Goal: Task Accomplishment & Management: Use online tool/utility

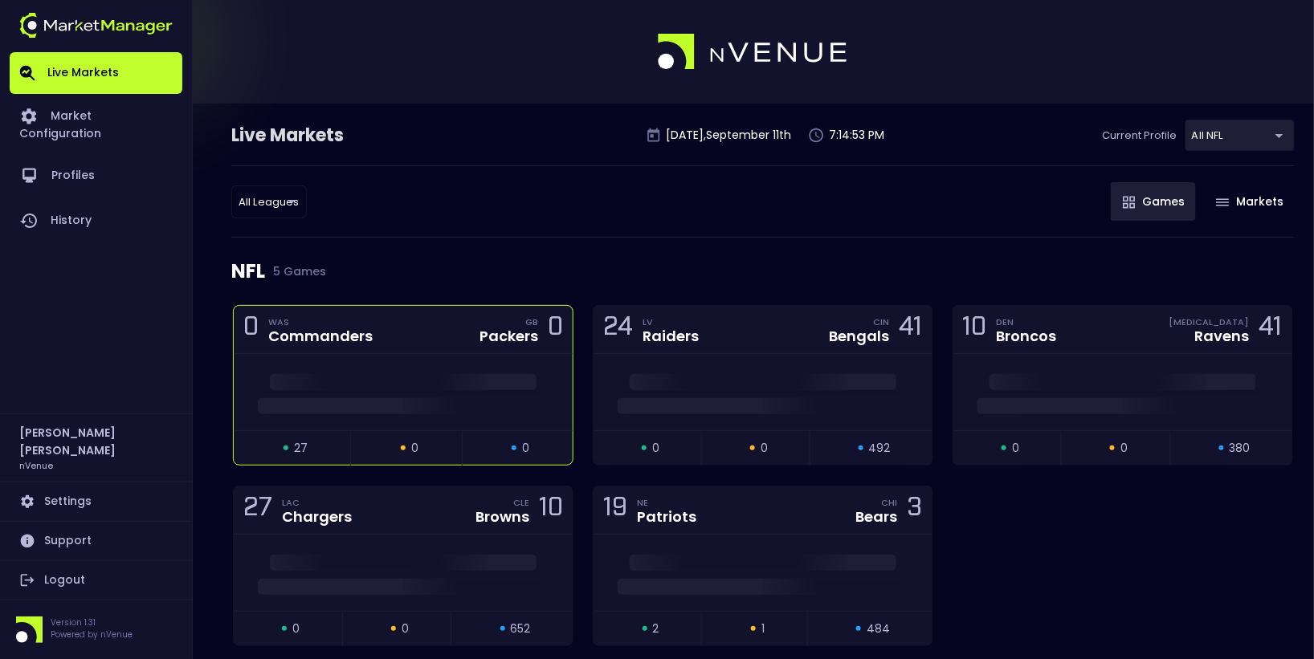
click at [430, 336] on div "0 WAS Commanders GB Packers 0" at bounding box center [403, 330] width 339 height 48
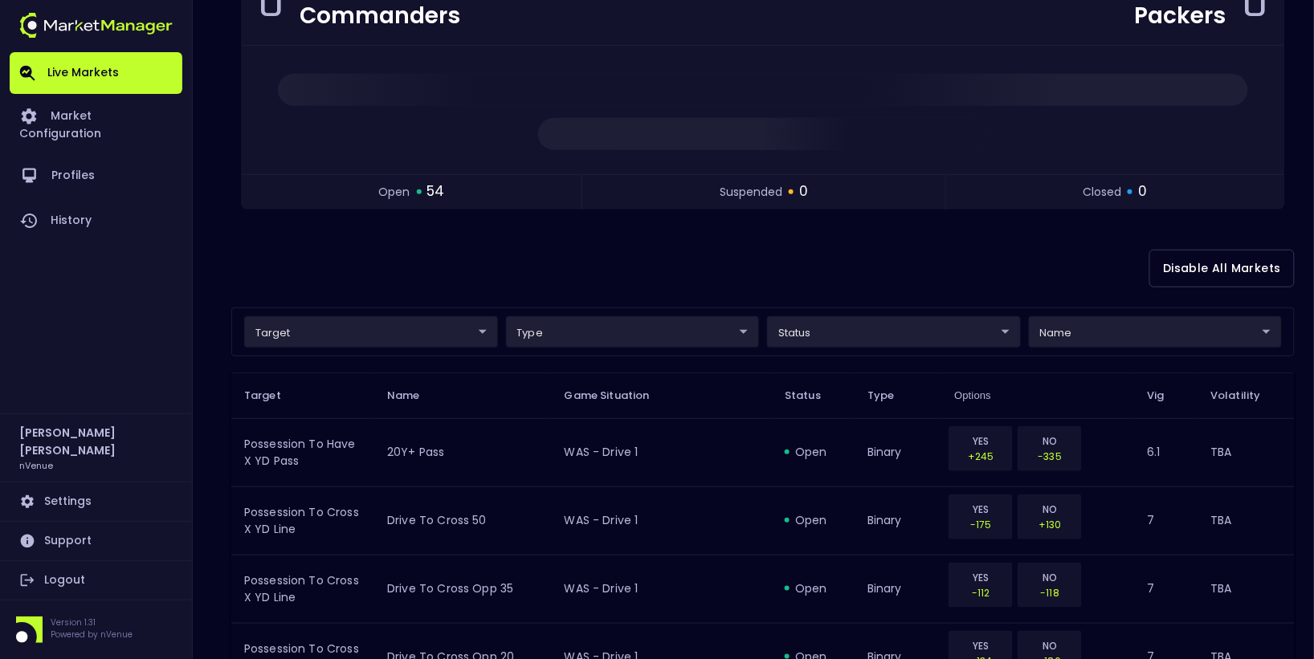
scroll to position [198, 0]
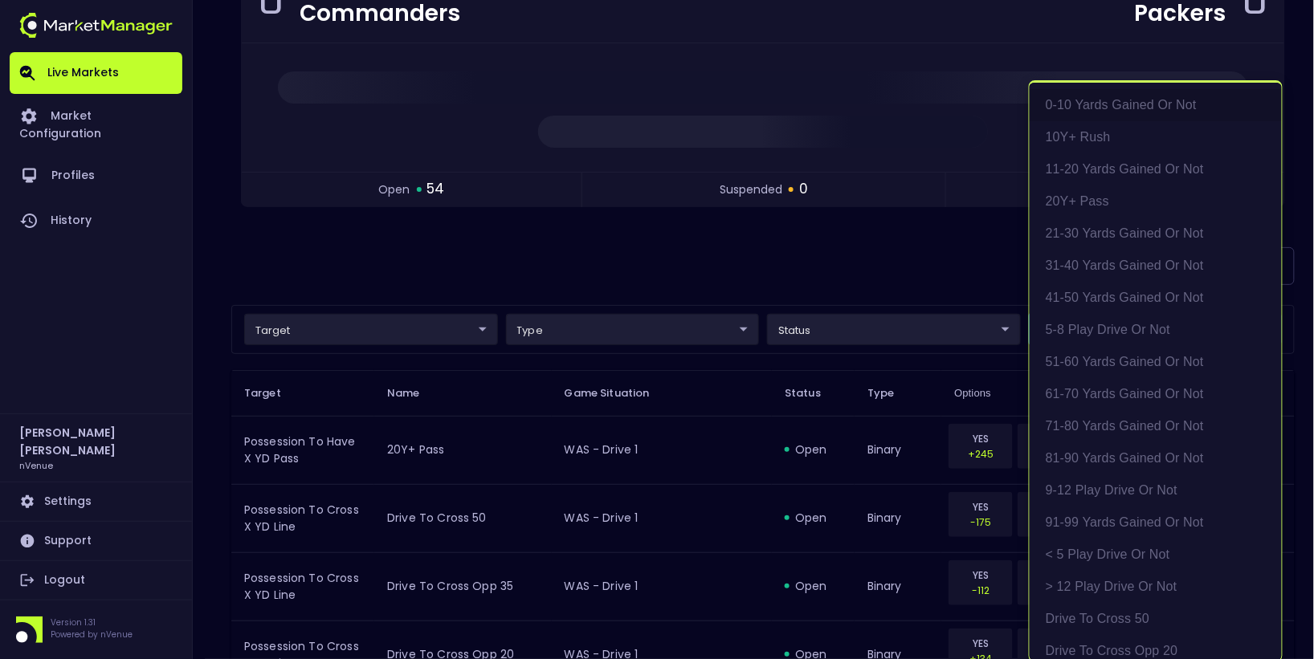
click at [1186, 496] on li "exact possession outcome (4 options)" at bounding box center [1156, 495] width 252 height 32
type input "Possession Result"
type input "group"
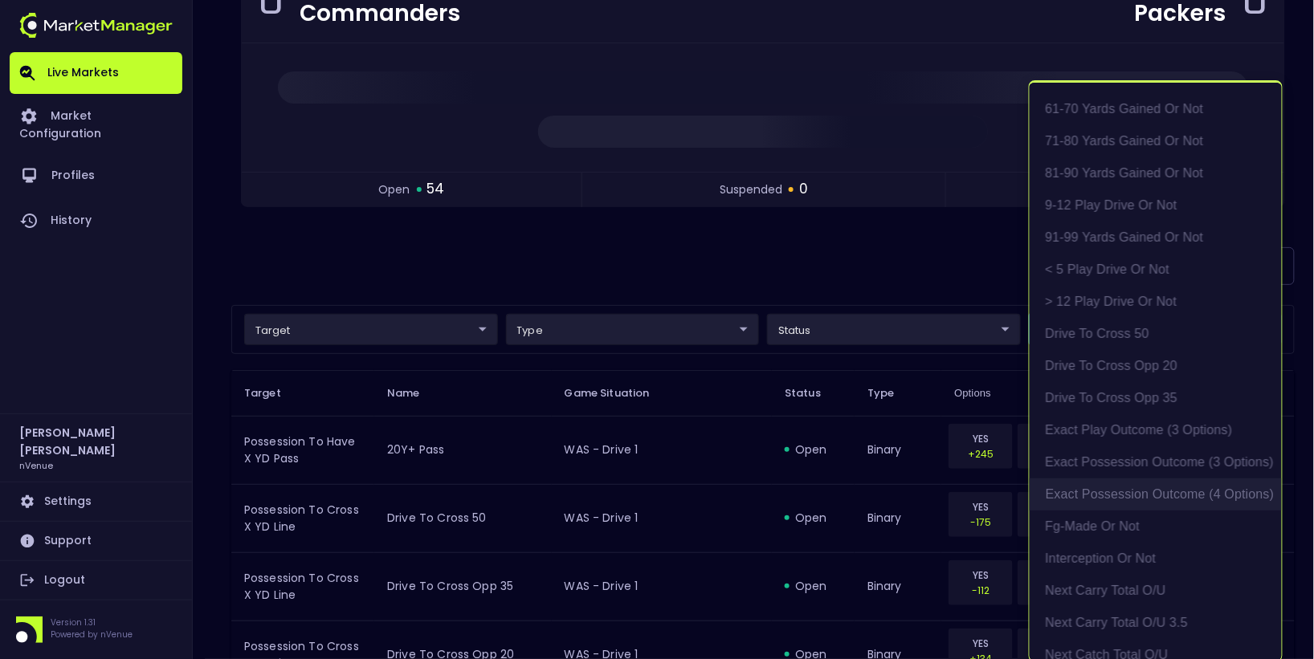
type input "exact possession outcome (4 options)"
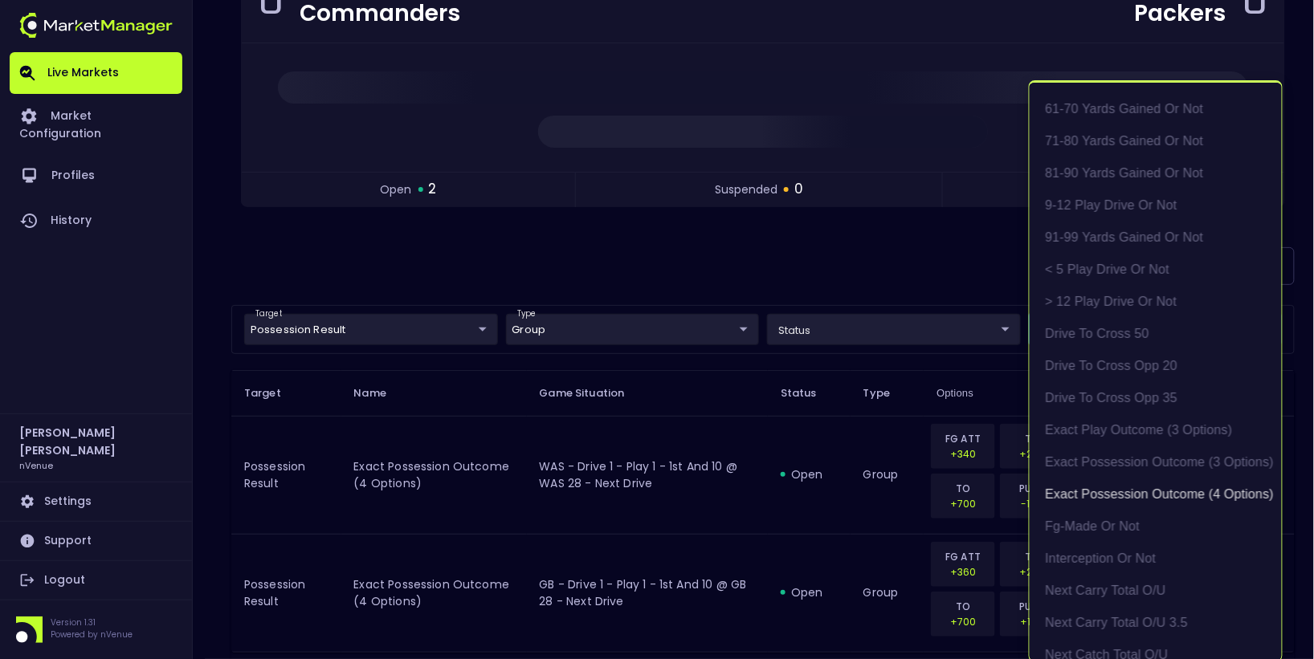
scroll to position [2, 0]
click at [780, 267] on div at bounding box center [657, 329] width 1314 height 659
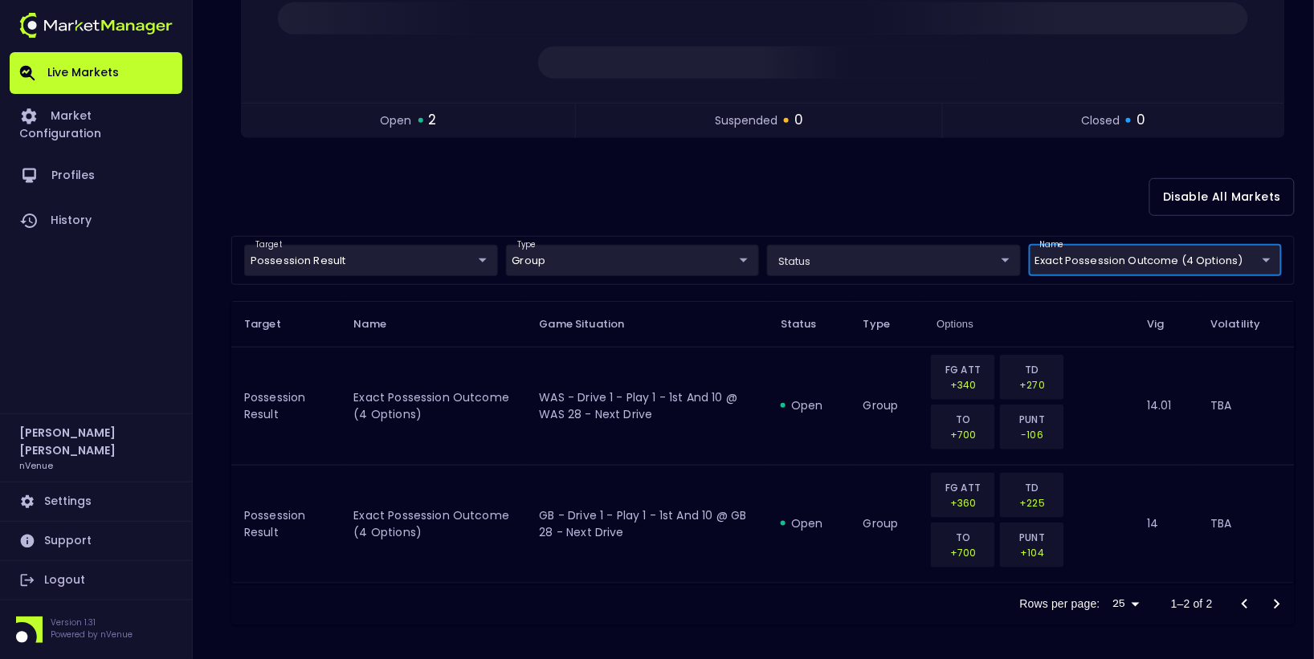
scroll to position [0, 0]
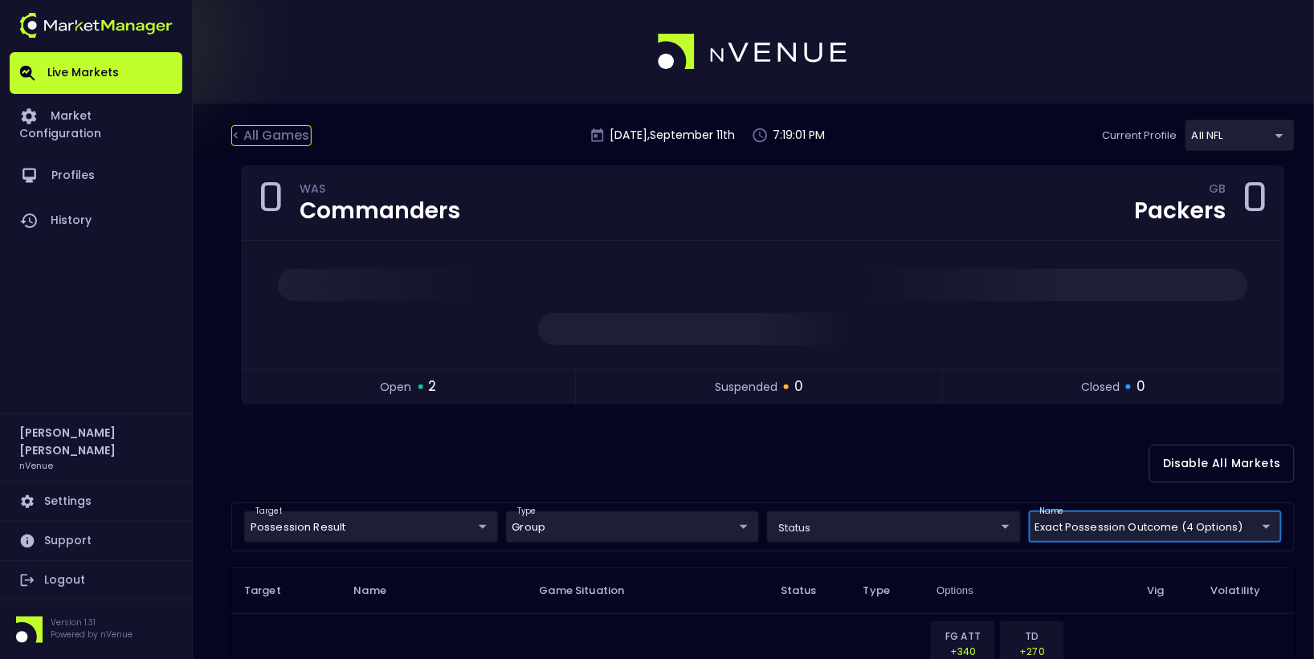
click at [265, 137] on div "< All Games" at bounding box center [271, 135] width 80 height 21
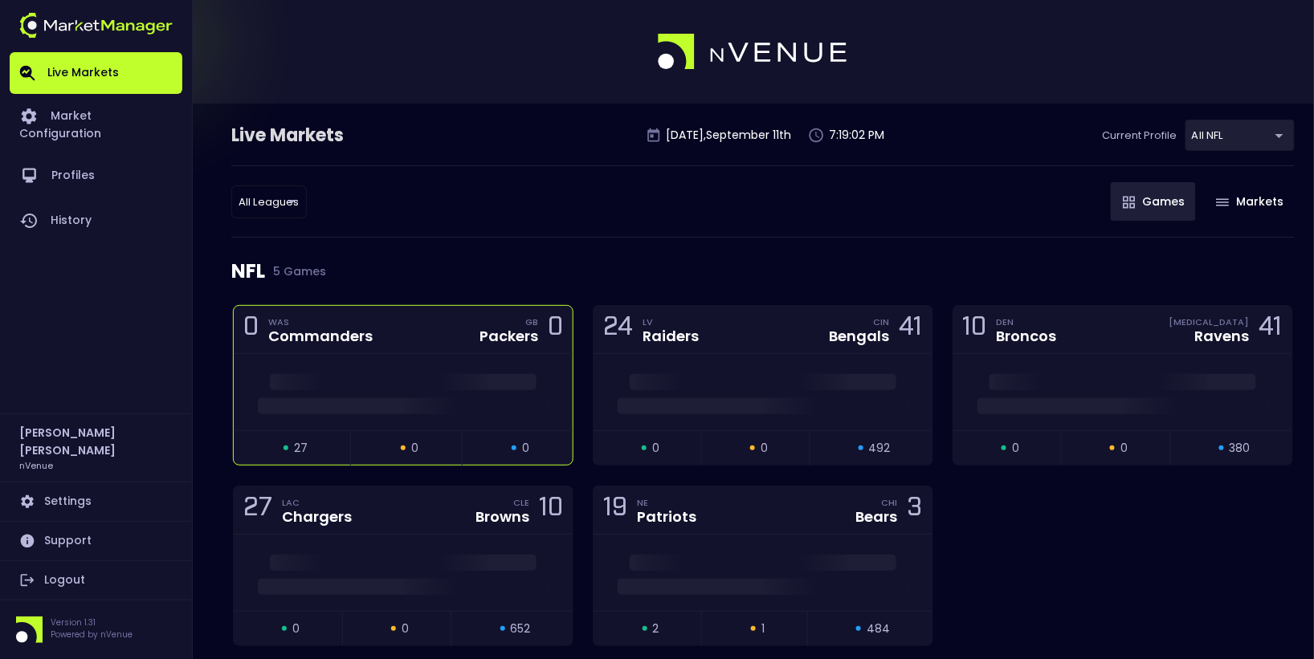
click at [362, 355] on div at bounding box center [403, 392] width 339 height 76
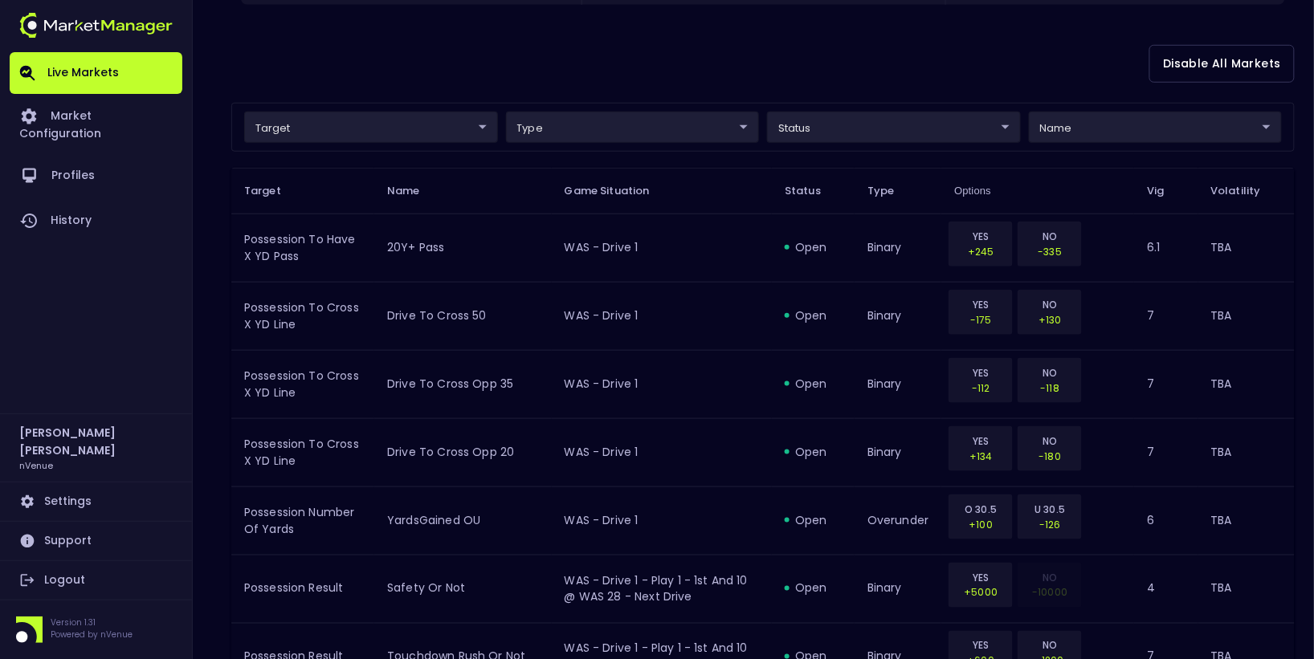
scroll to position [427, 0]
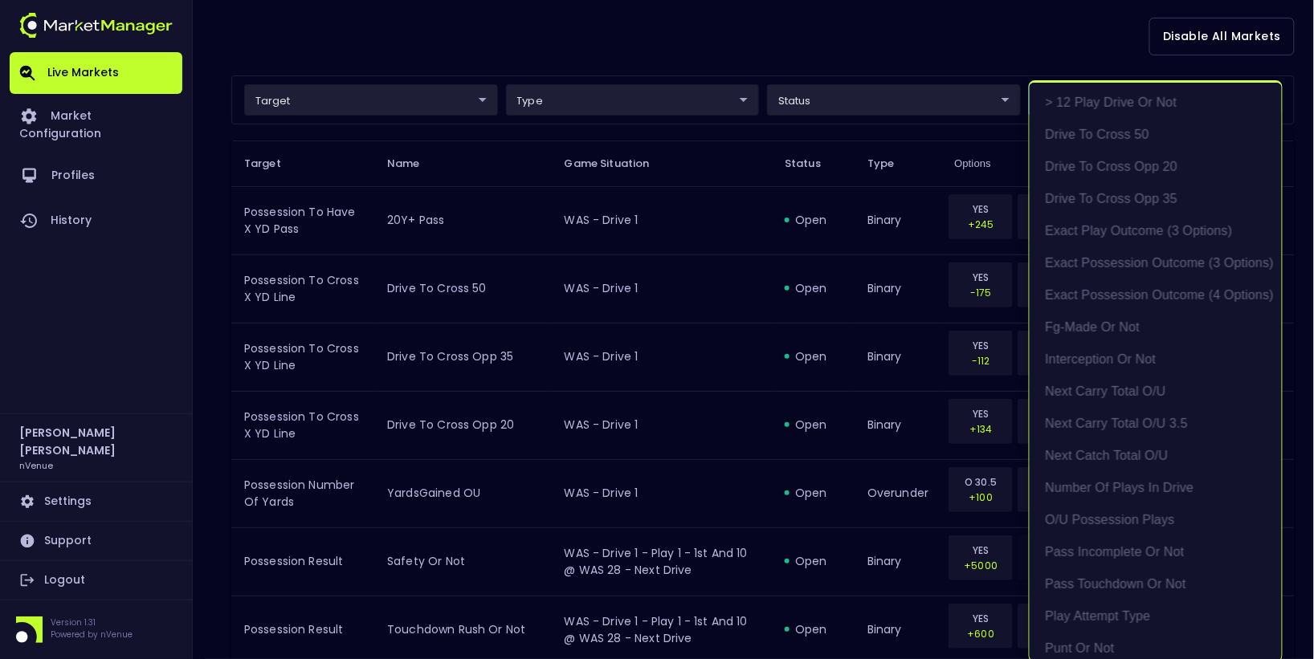
scroll to position [467, 0]
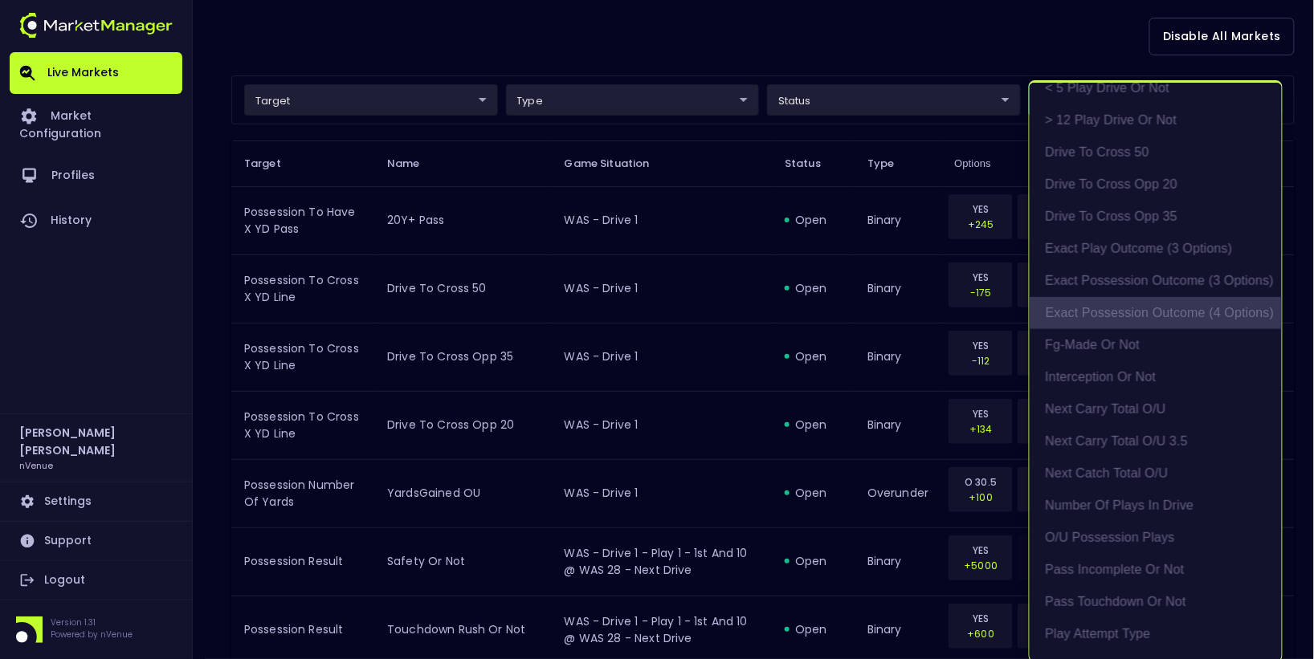
click at [1137, 309] on li "exact possession outcome (4 options)" at bounding box center [1156, 313] width 252 height 32
type input "Possession Result"
type input "group"
type input "exact possession outcome (4 options)"
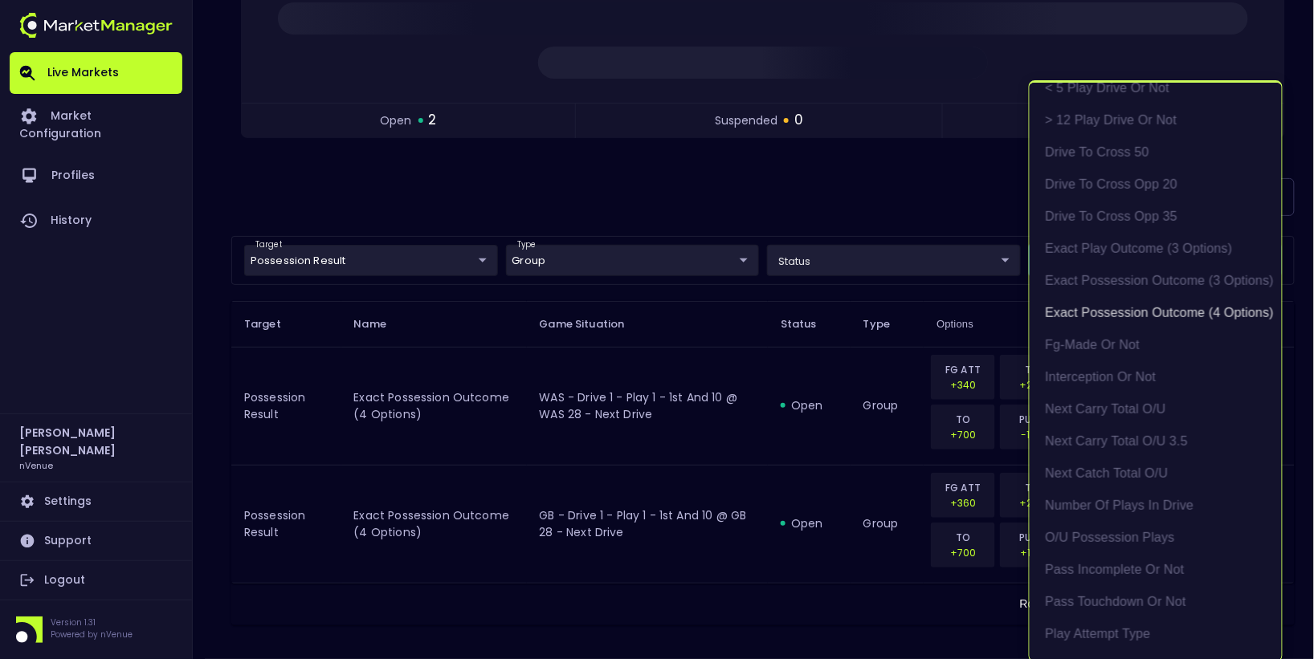
scroll to position [2, 0]
click at [760, 411] on div at bounding box center [657, 329] width 1314 height 659
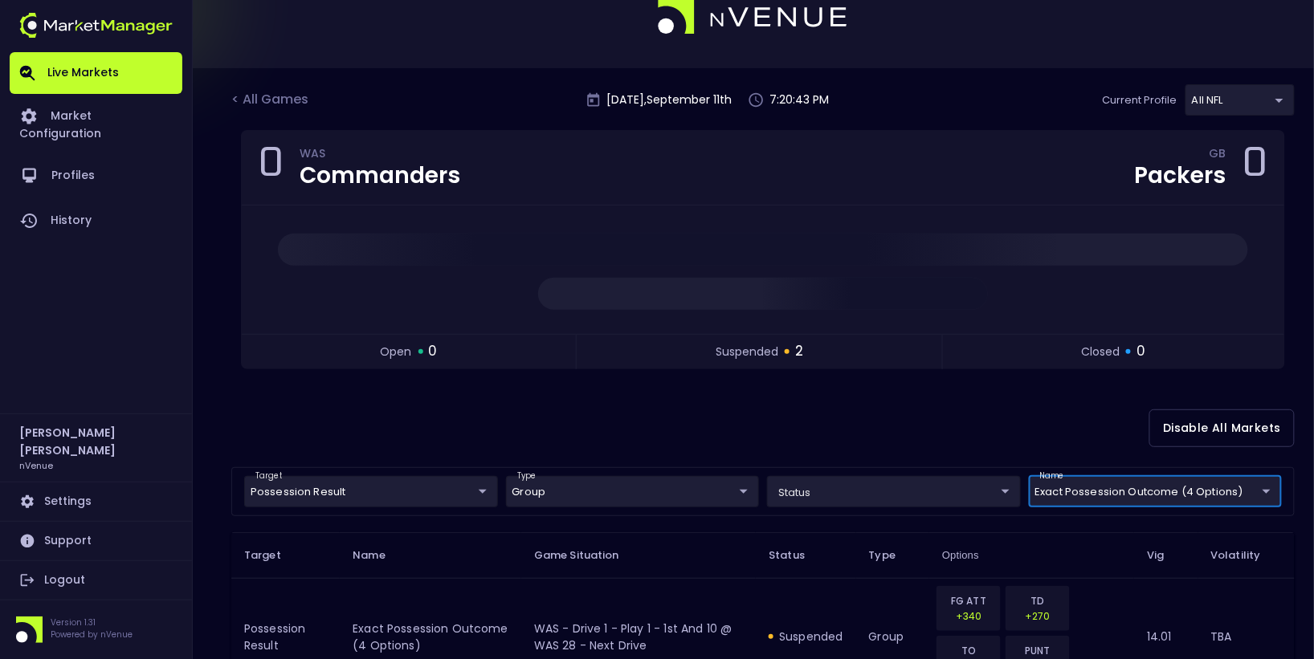
scroll to position [60, 0]
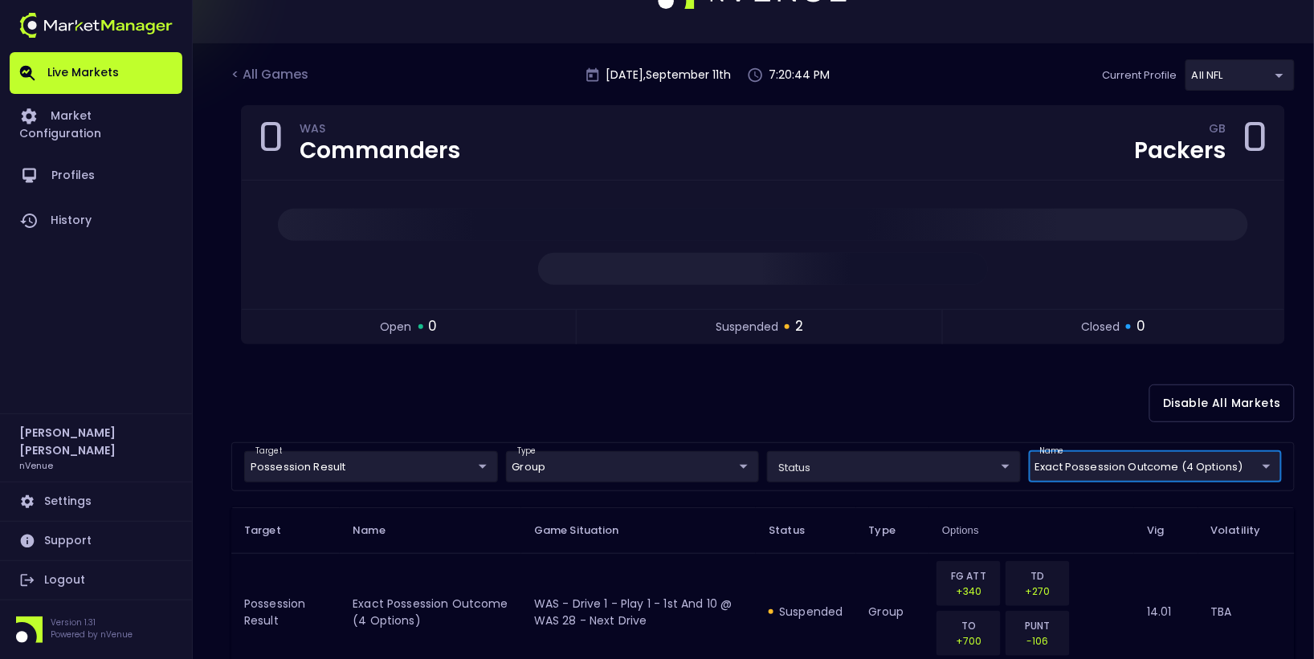
click at [255, 63] on div "< All Games [DATE] 7:20:44 PM Current Profile All NFL 9d8bad92-567c-44a6-ba12-e…" at bounding box center [762, 82] width 1063 height 46
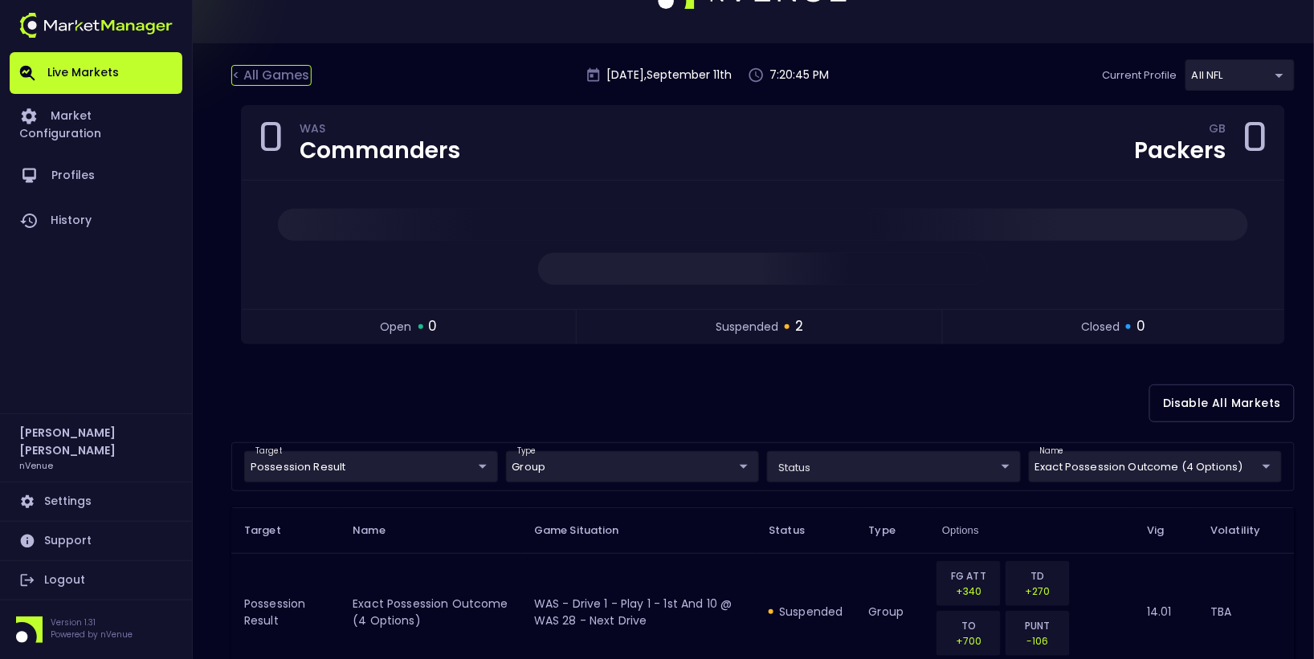
click at [252, 81] on div "< All Games" at bounding box center [271, 75] width 80 height 21
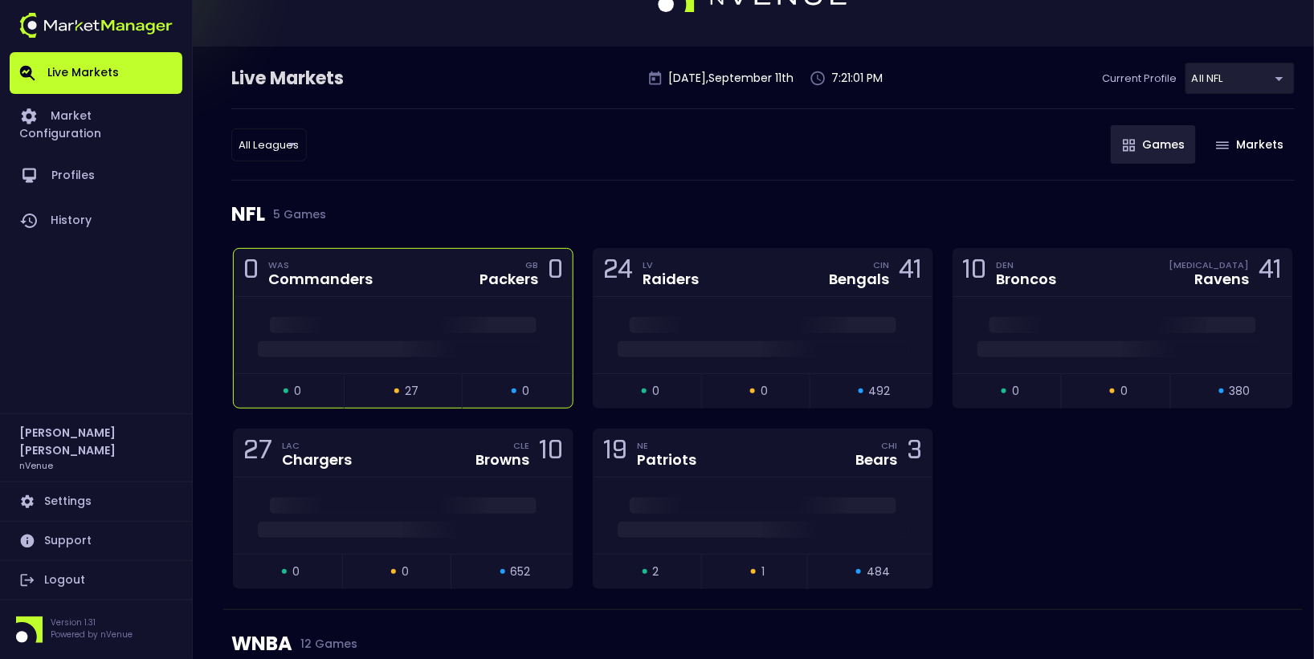
scroll to position [63, 0]
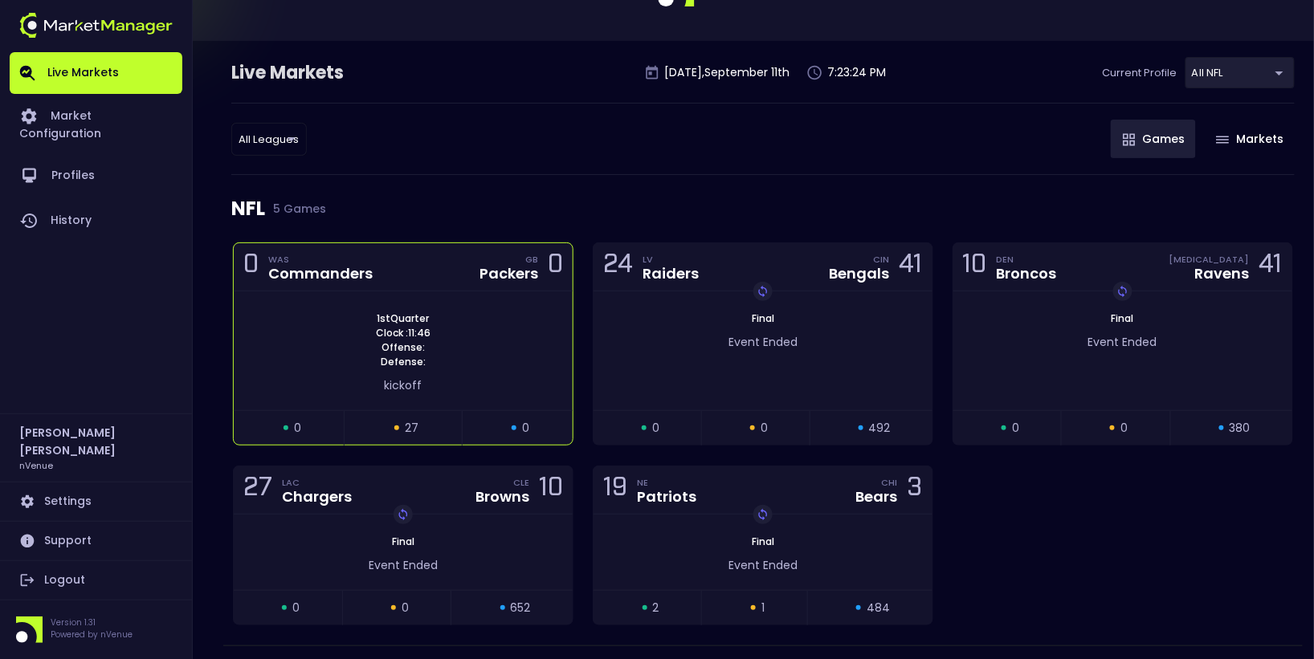
click at [447, 293] on div "1st Quarter Clock : 11:46 Offense: Defense: kickoff" at bounding box center [403, 351] width 339 height 119
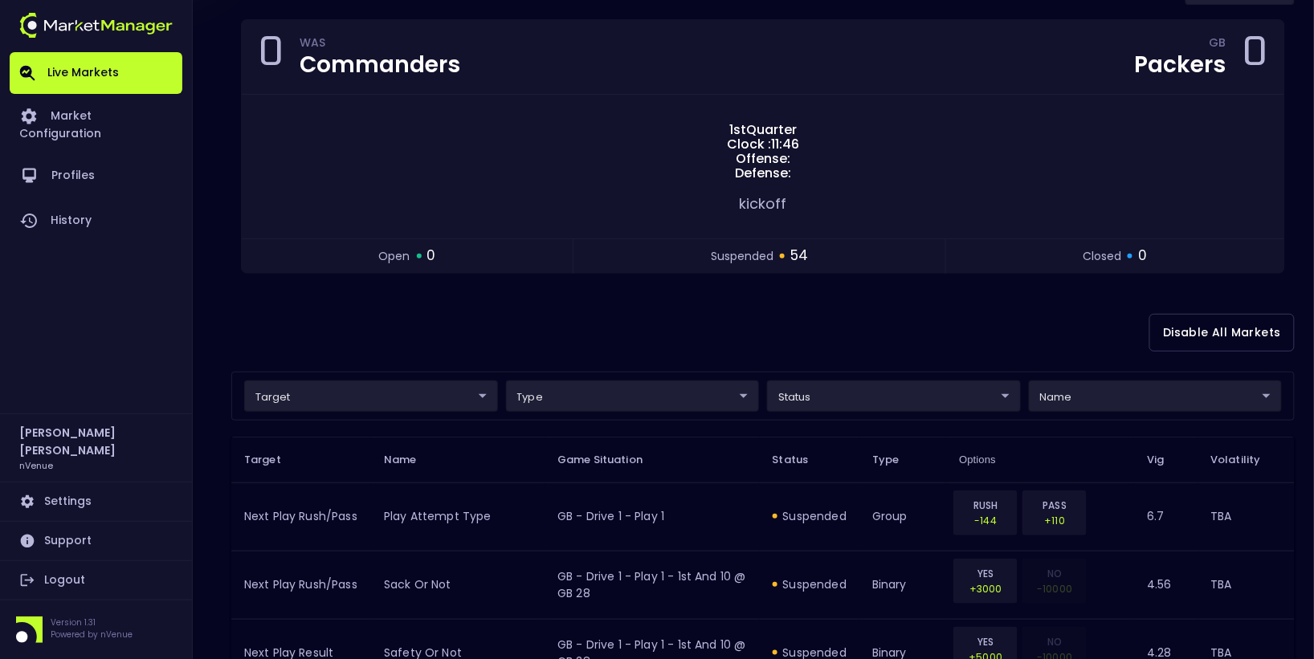
scroll to position [145, 0]
